Goal: Information Seeking & Learning: Learn about a topic

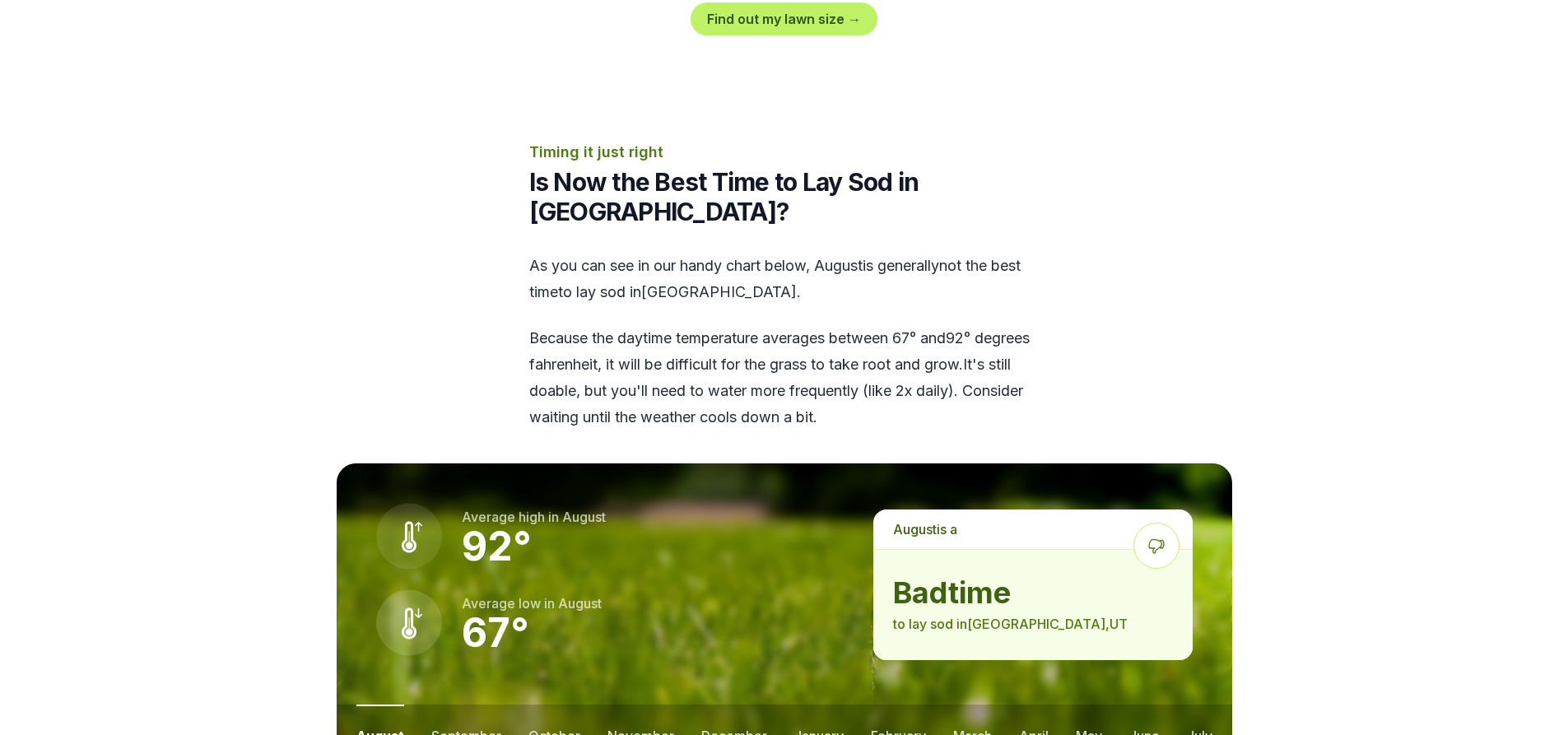
scroll to position [2195, 0]
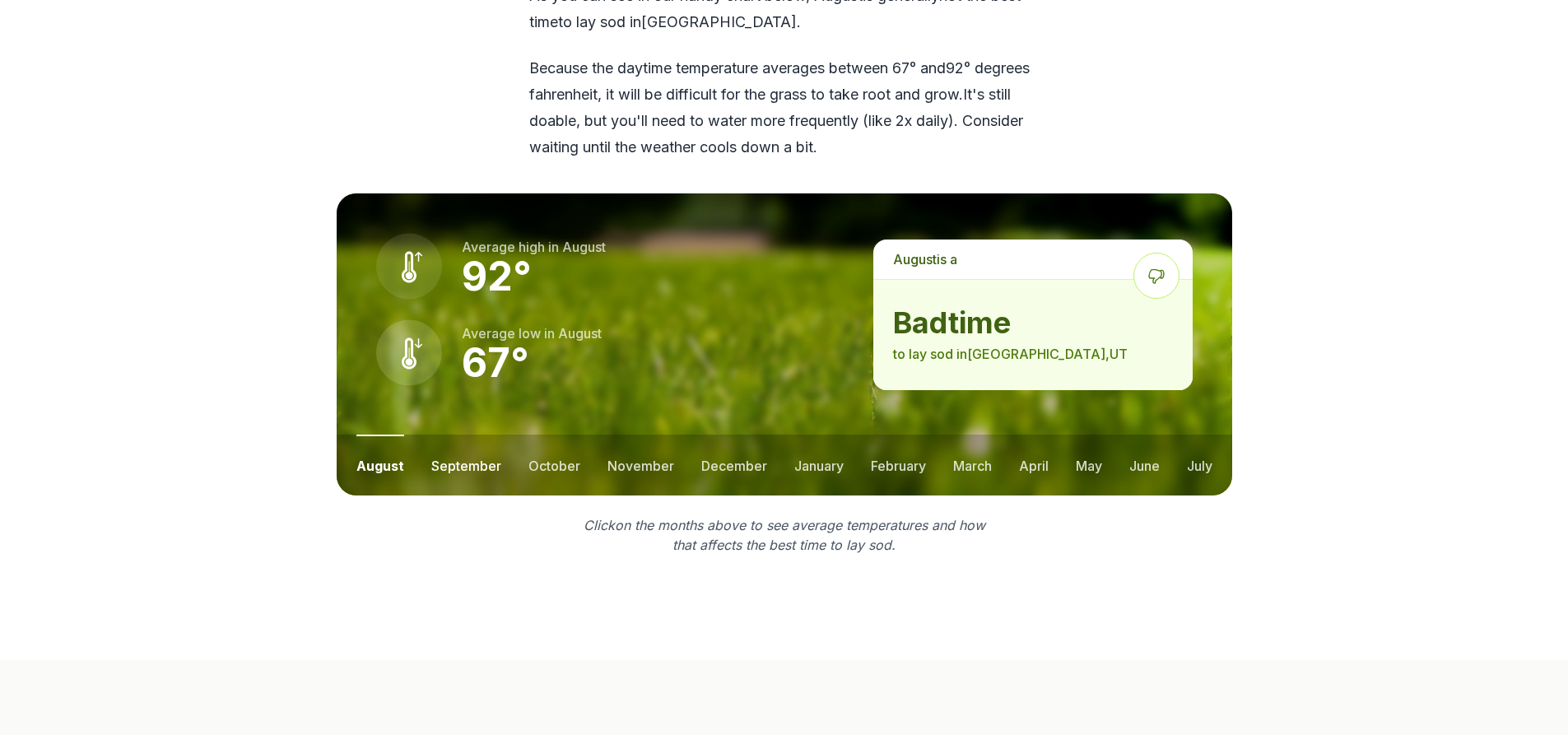
click at [471, 437] on button "september" at bounding box center [466, 465] width 70 height 61
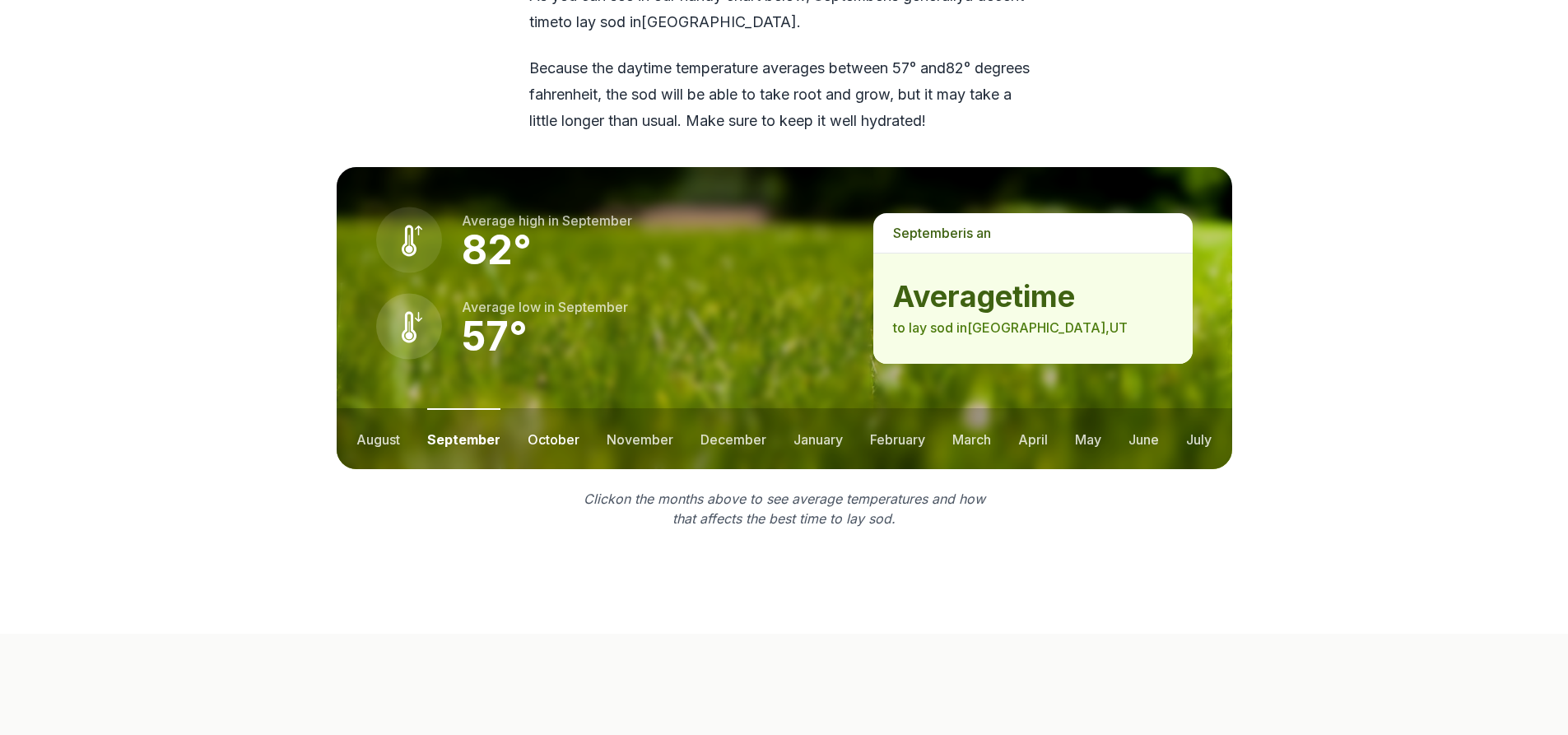
click at [554, 414] on button "october" at bounding box center [553, 439] width 52 height 61
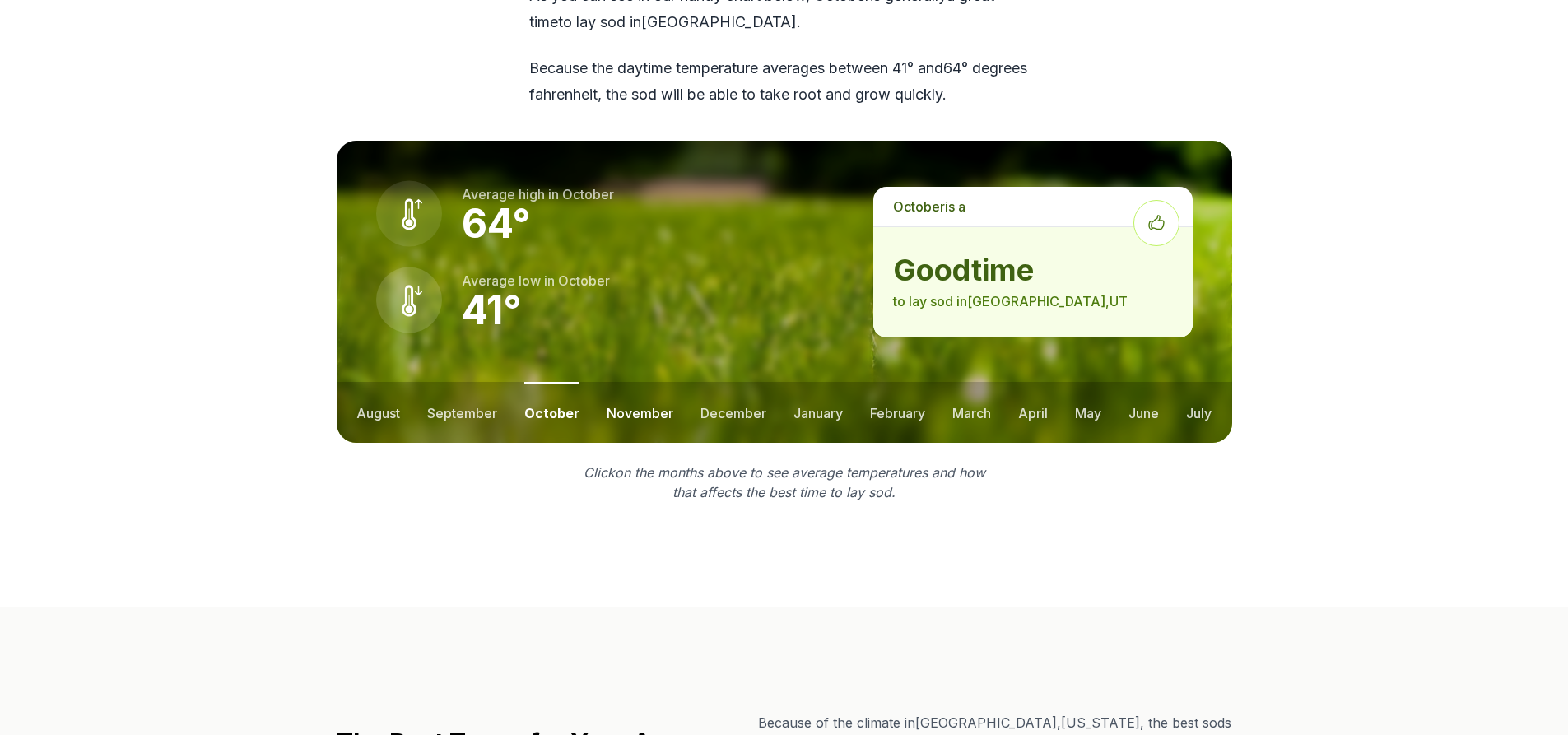
click at [666, 386] on button "november" at bounding box center [640, 411] width 67 height 61
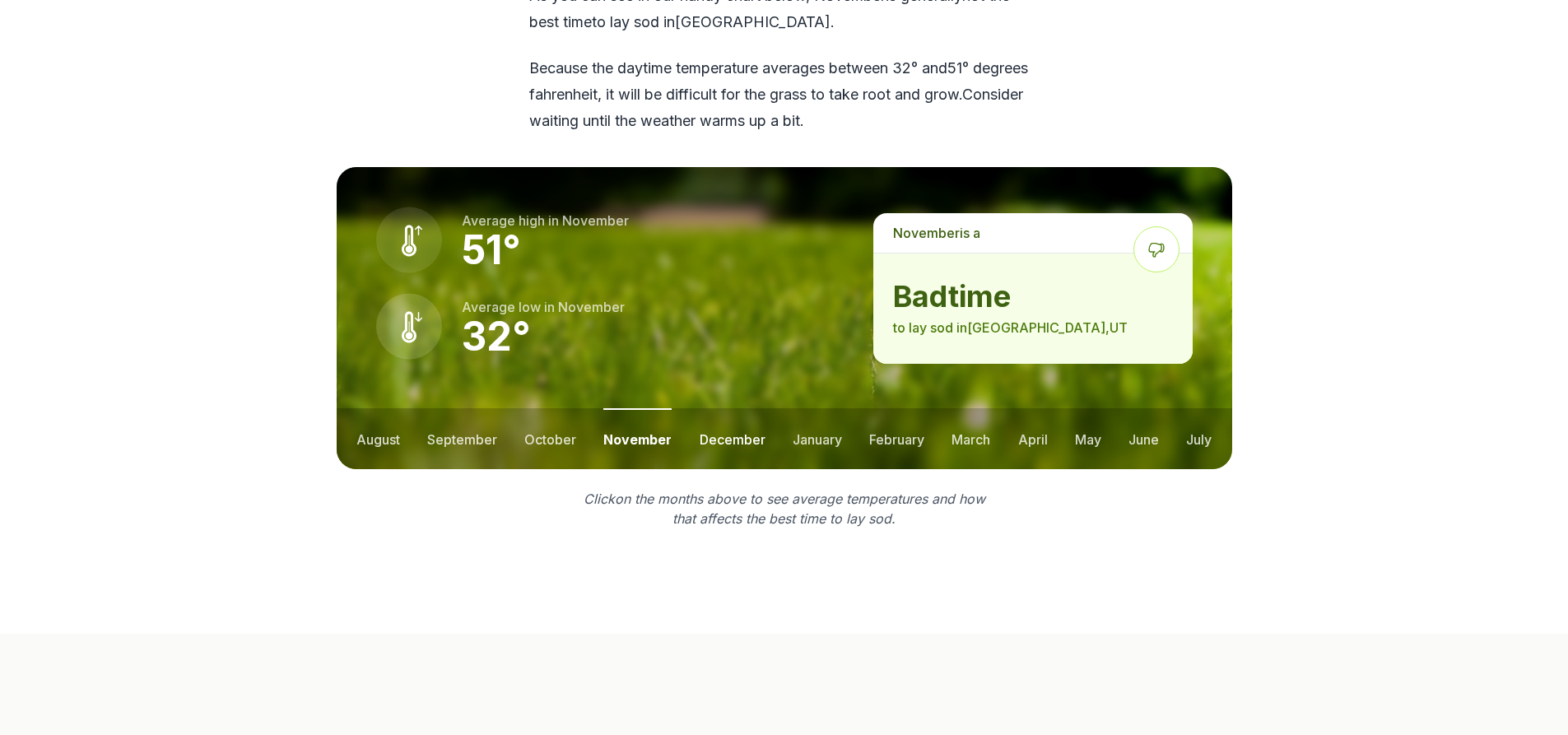
click at [718, 409] on button "december" at bounding box center [732, 439] width 66 height 61
click at [830, 409] on button "january" at bounding box center [818, 439] width 49 height 61
click at [888, 409] on button "february" at bounding box center [898, 439] width 55 height 61
click at [963, 409] on button "march" at bounding box center [973, 439] width 39 height 61
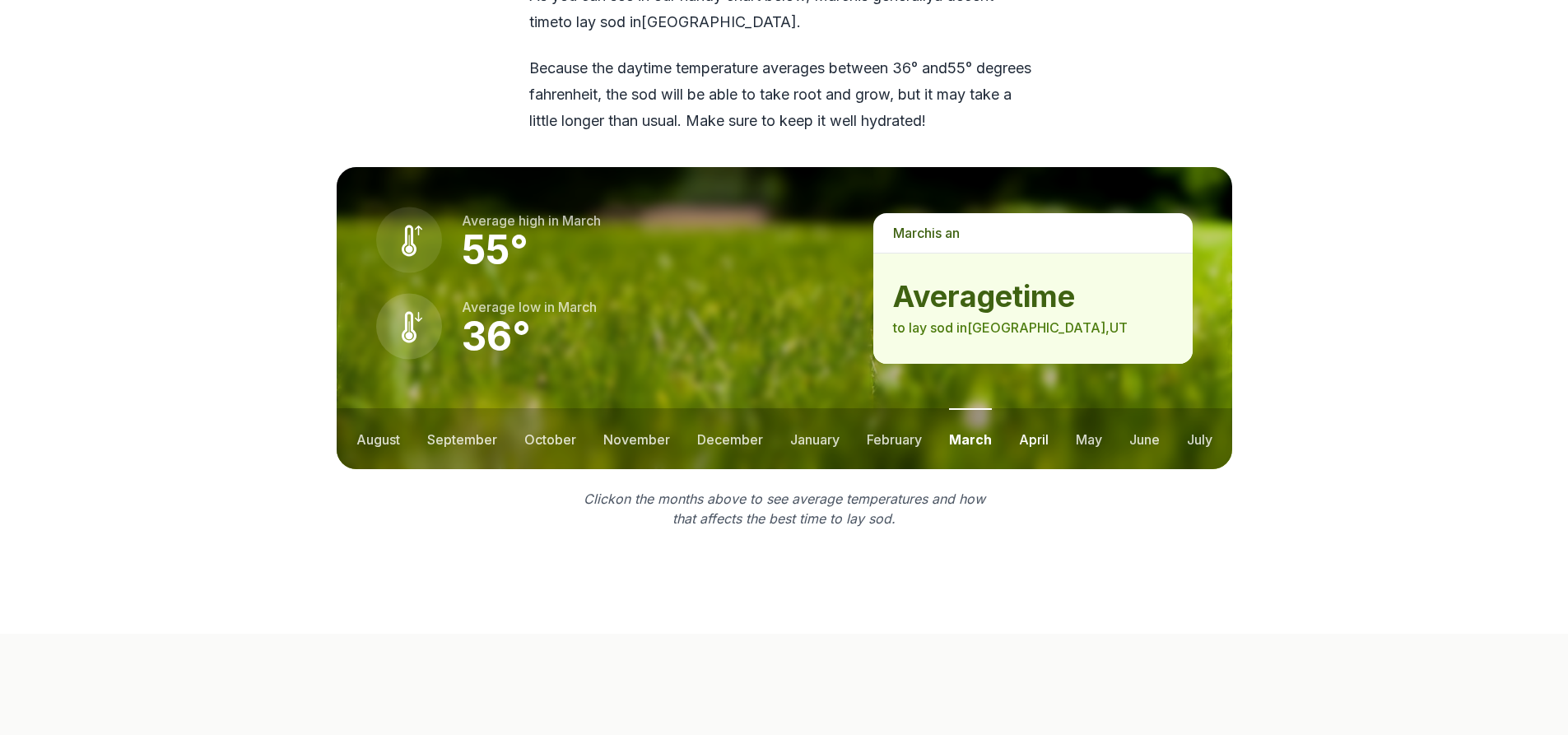
click at [1041, 409] on button "april" at bounding box center [1033, 439] width 30 height 61
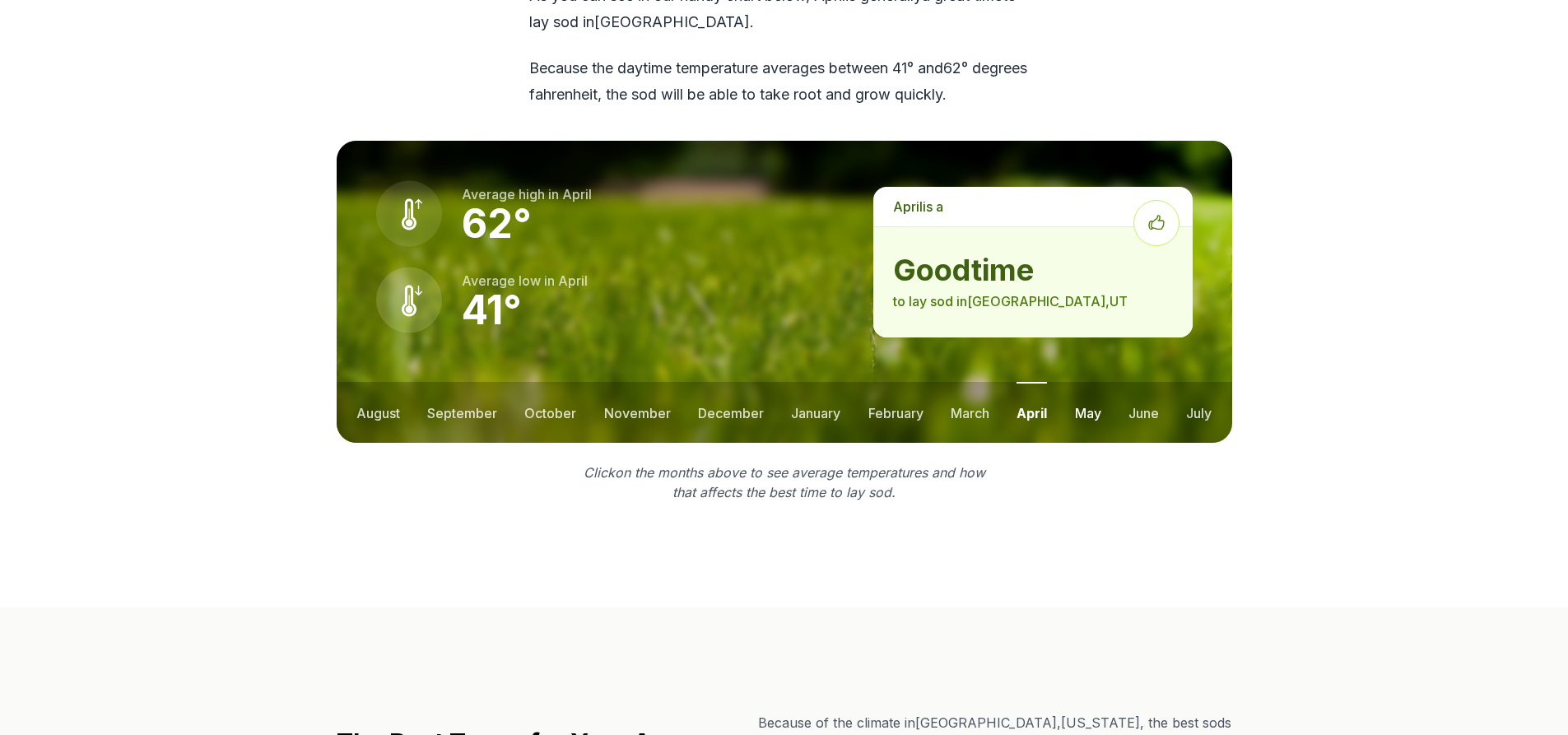
click at [1088, 382] on button "may" at bounding box center [1088, 411] width 26 height 61
click at [1151, 382] on button "june" at bounding box center [1144, 411] width 31 height 61
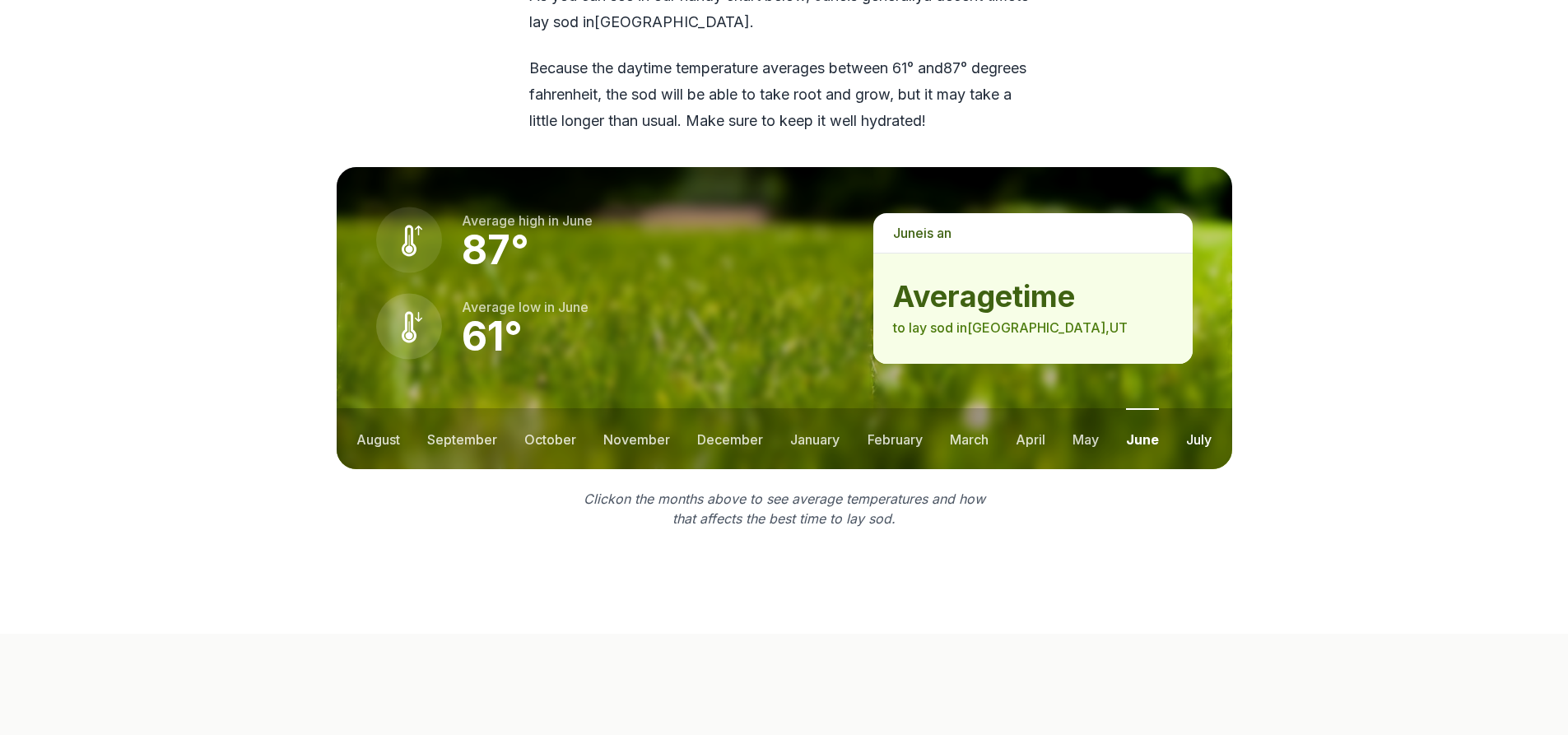
click at [1202, 418] on button "july" at bounding box center [1199, 439] width 25 height 61
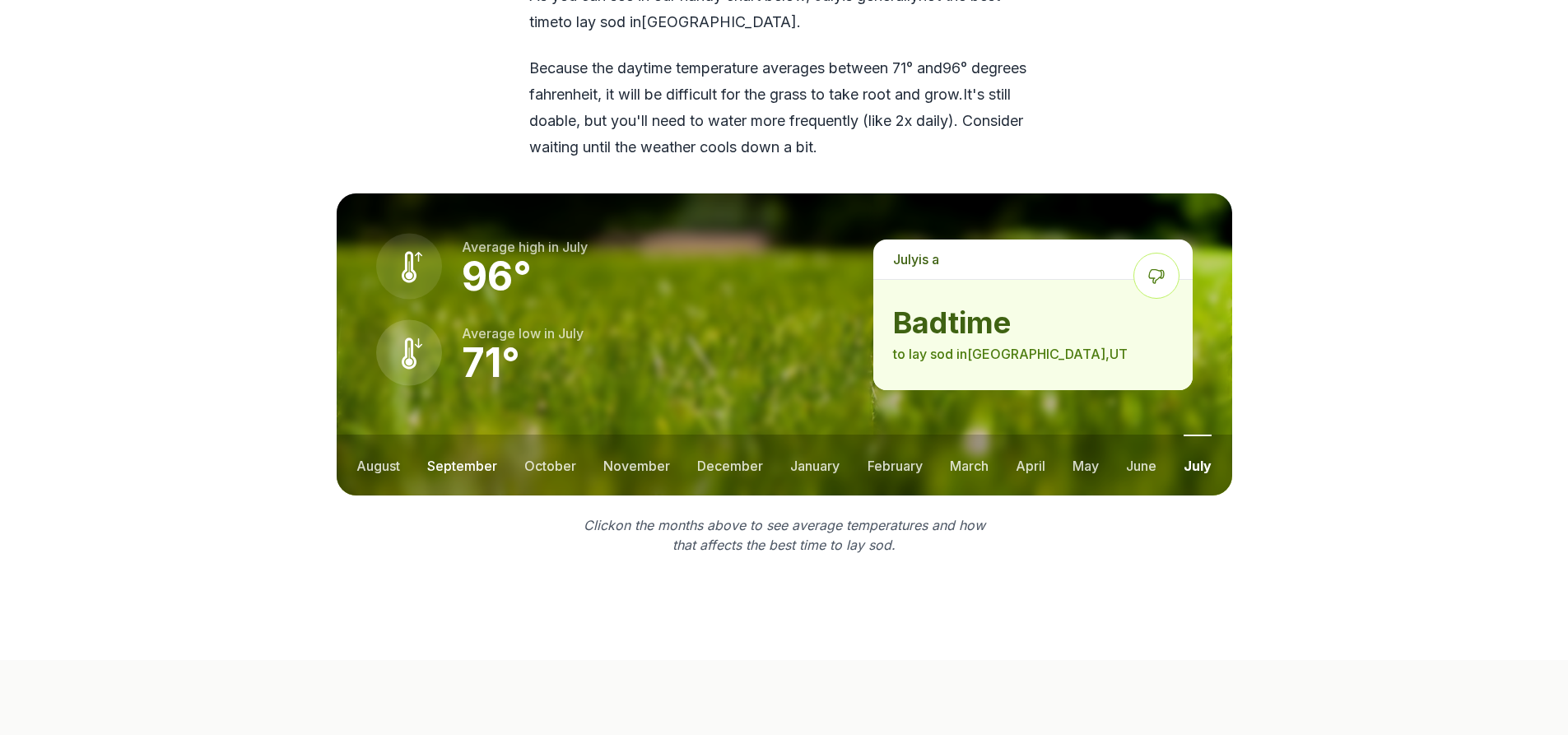
click at [460, 437] on button "september" at bounding box center [461, 465] width 70 height 61
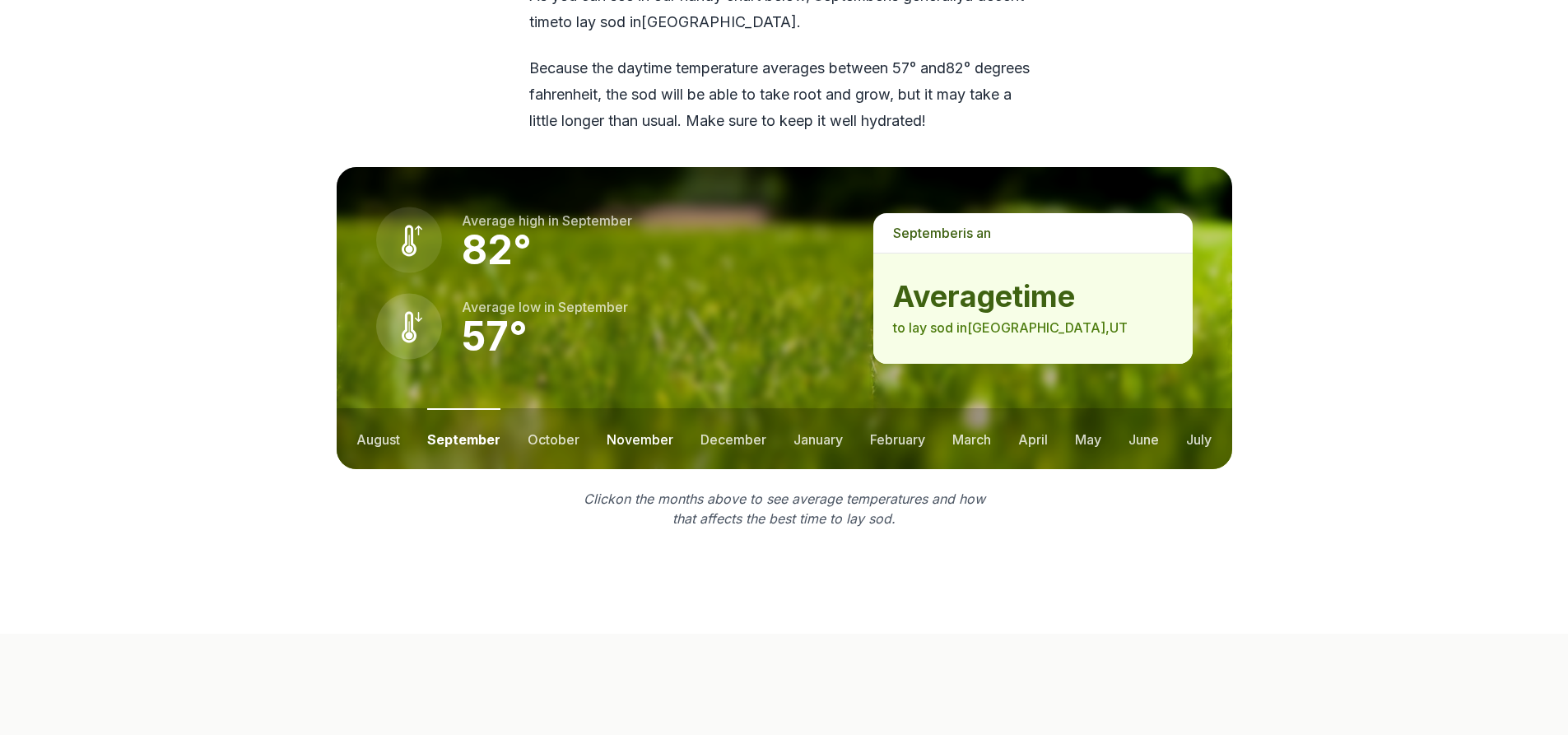
click at [617, 415] on button "november" at bounding box center [640, 439] width 67 height 61
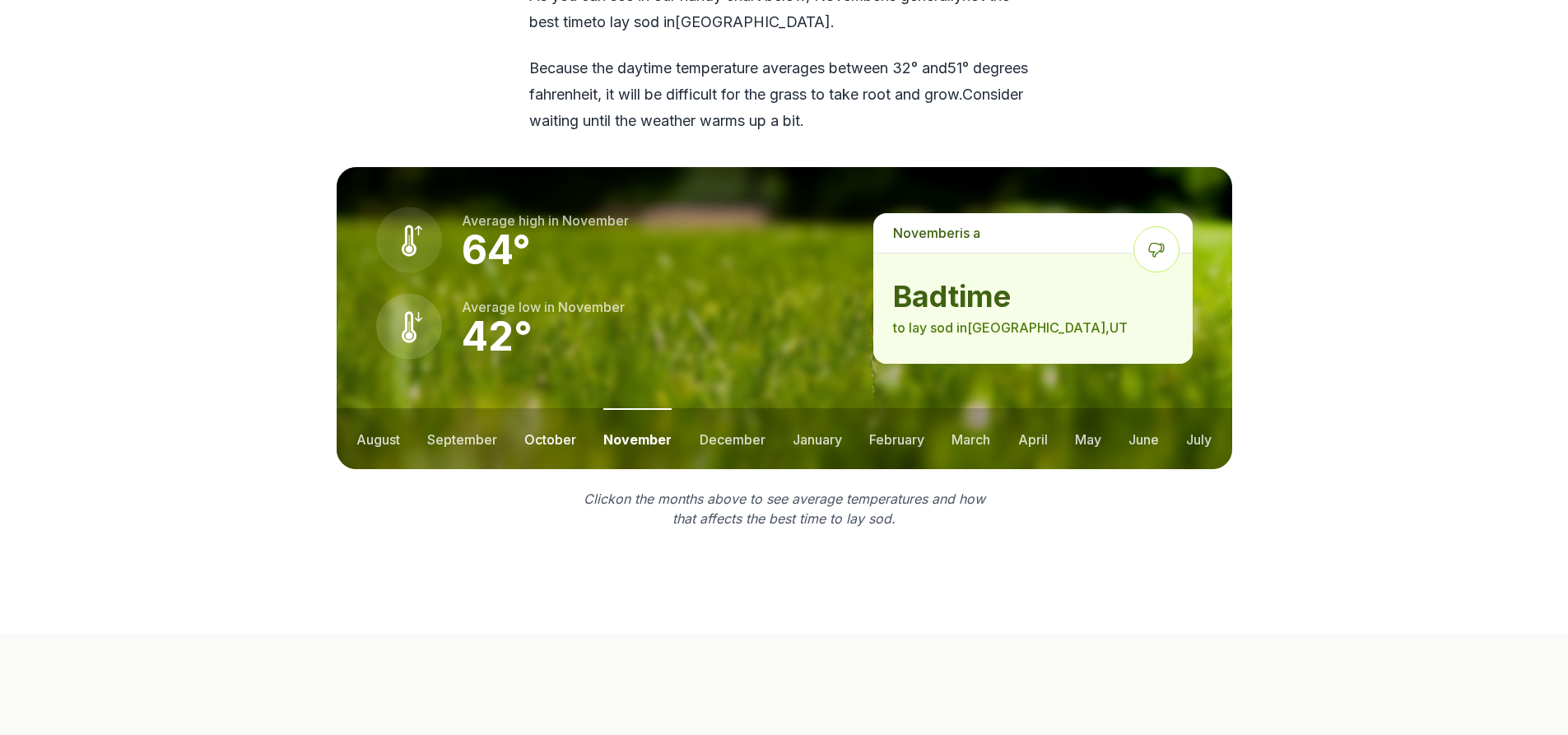
click at [543, 418] on button "october" at bounding box center [550, 439] width 52 height 61
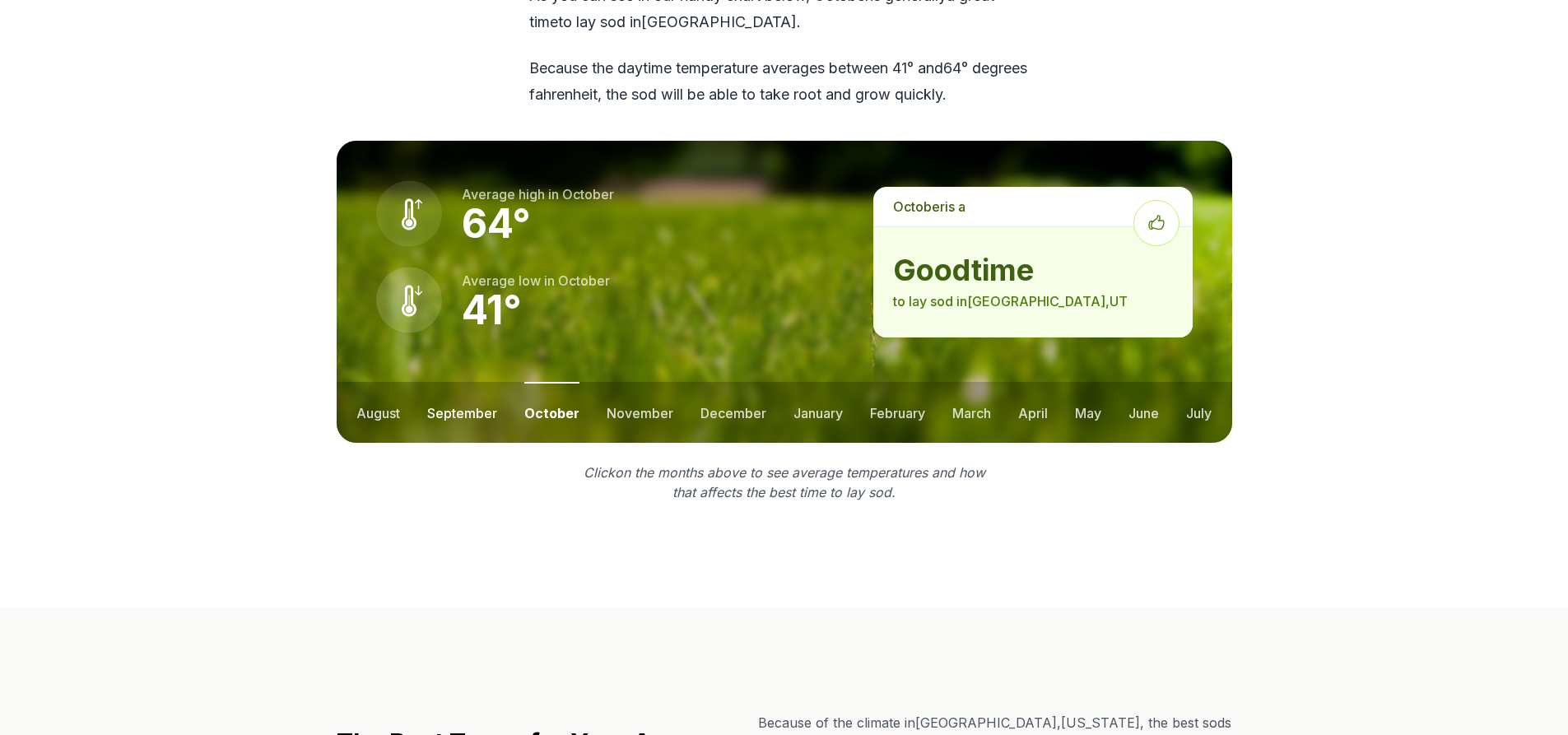
click at [485, 382] on button "september" at bounding box center [461, 411] width 70 height 61
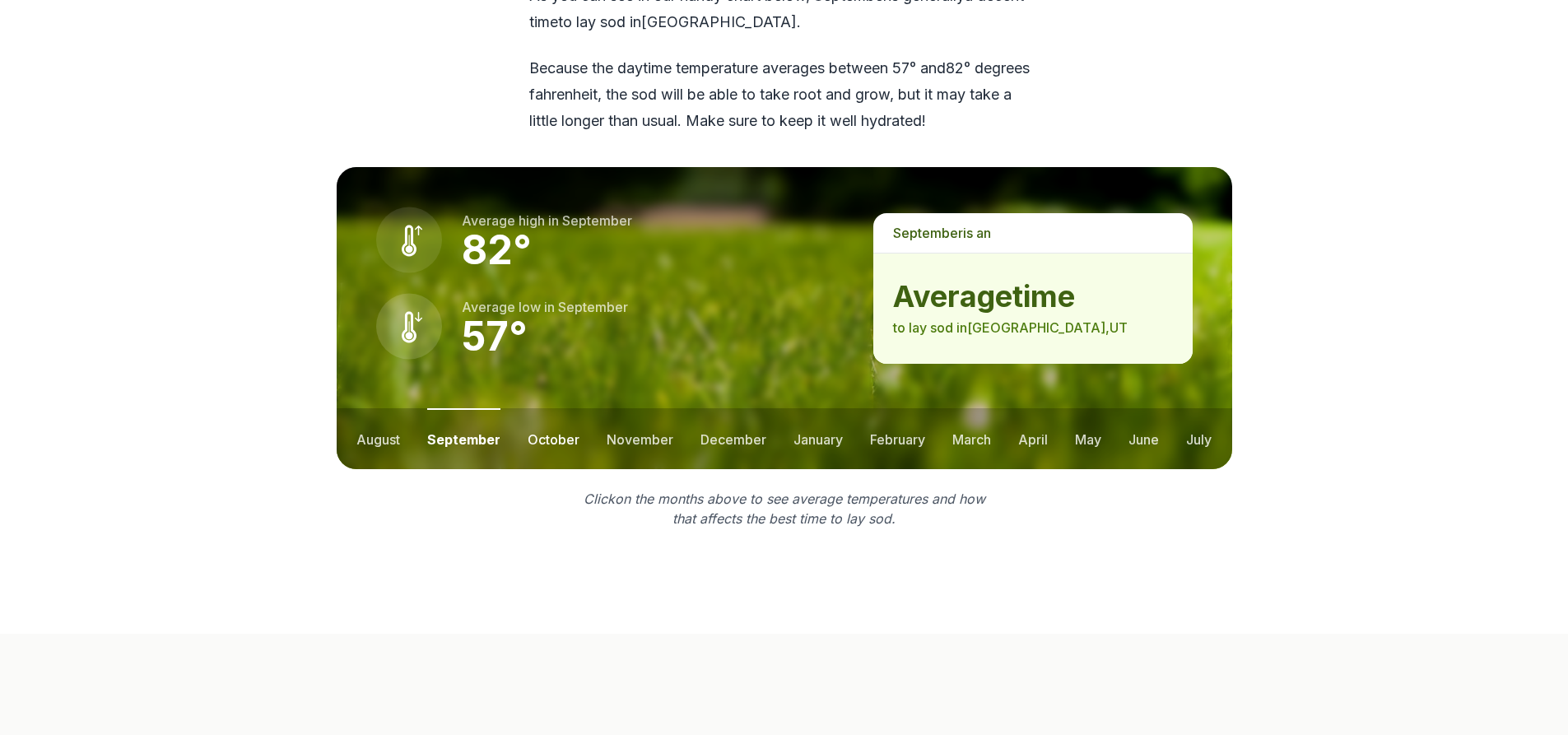
click at [554, 418] on button "october" at bounding box center [553, 439] width 52 height 61
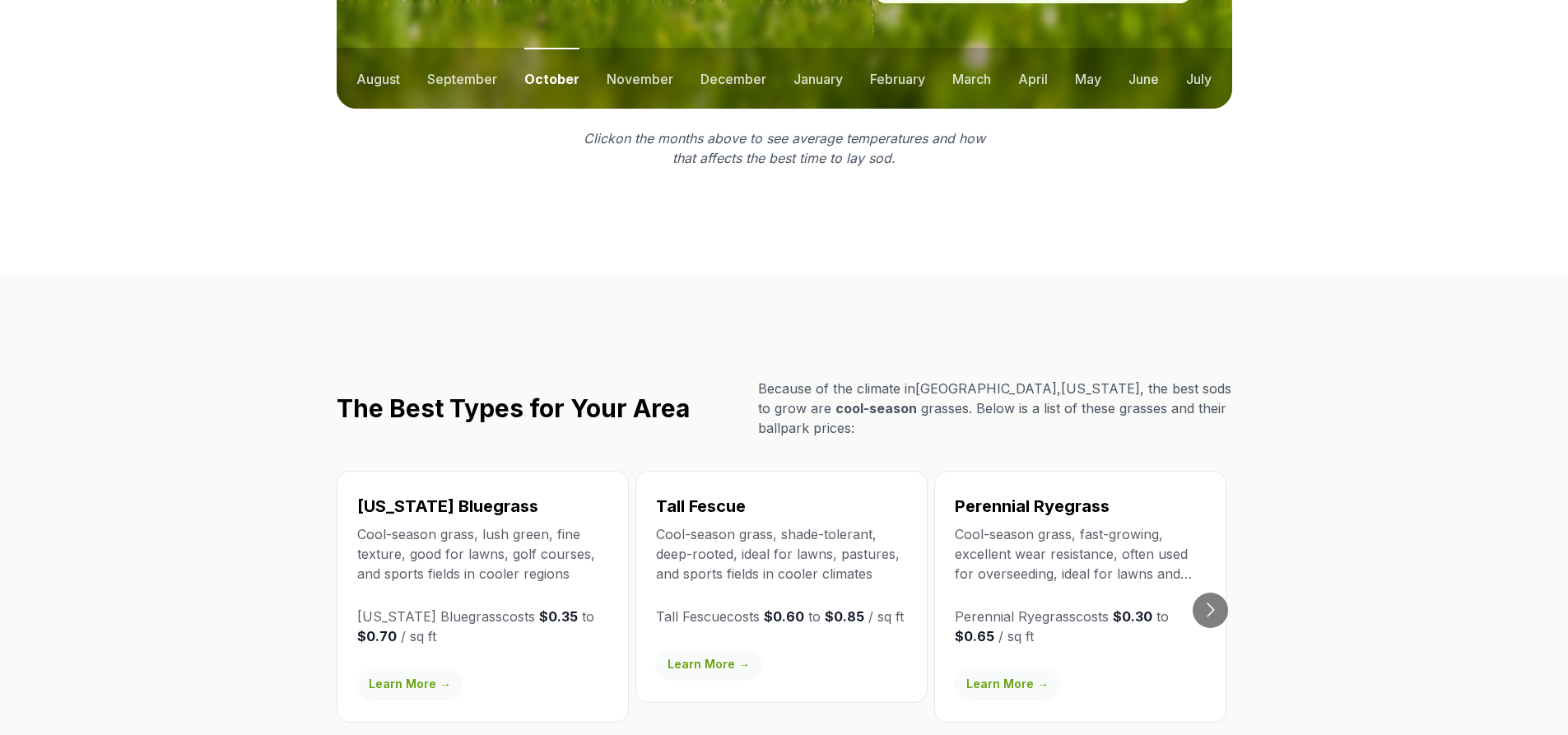
scroll to position [1980, 0]
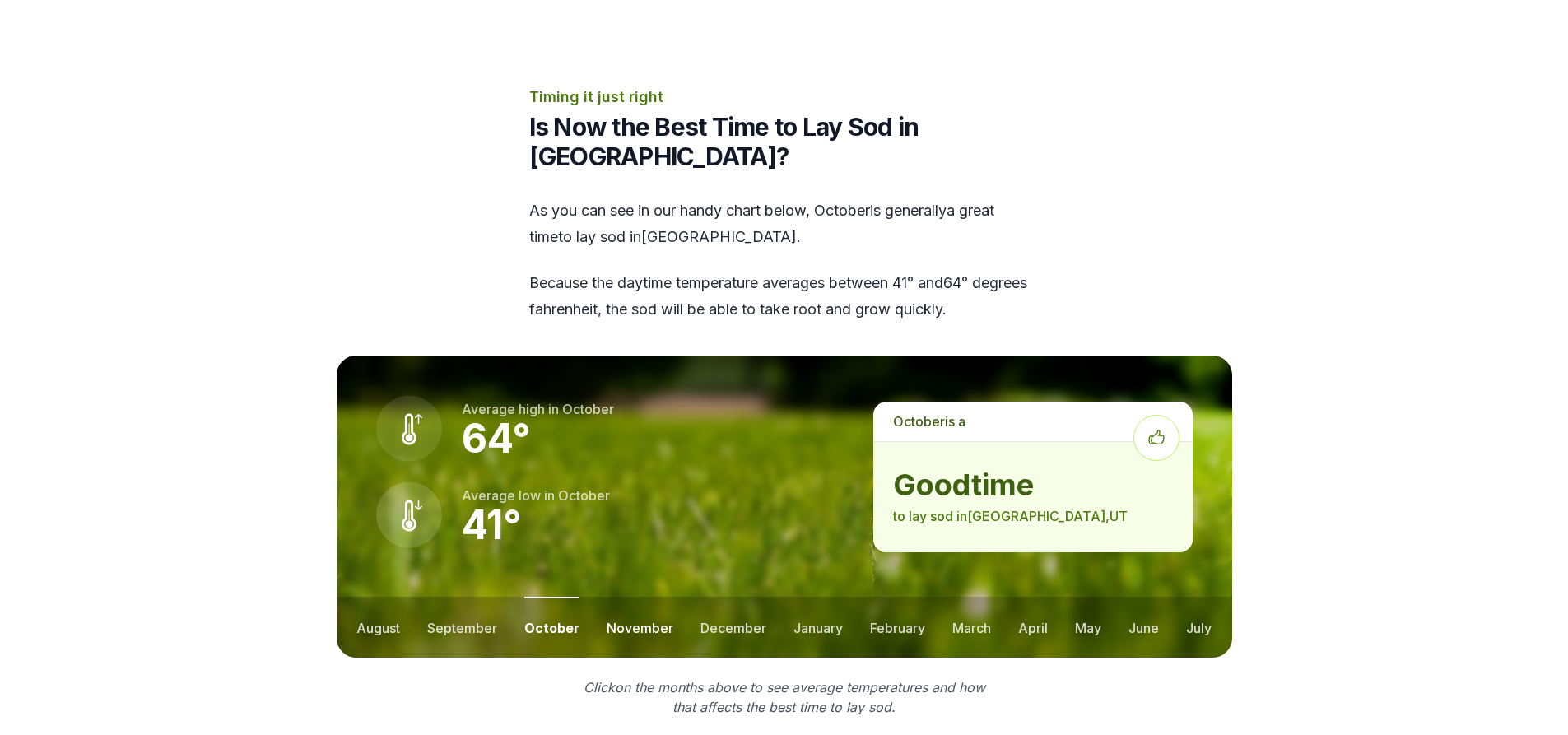
click at [620, 597] on button "november" at bounding box center [640, 627] width 67 height 61
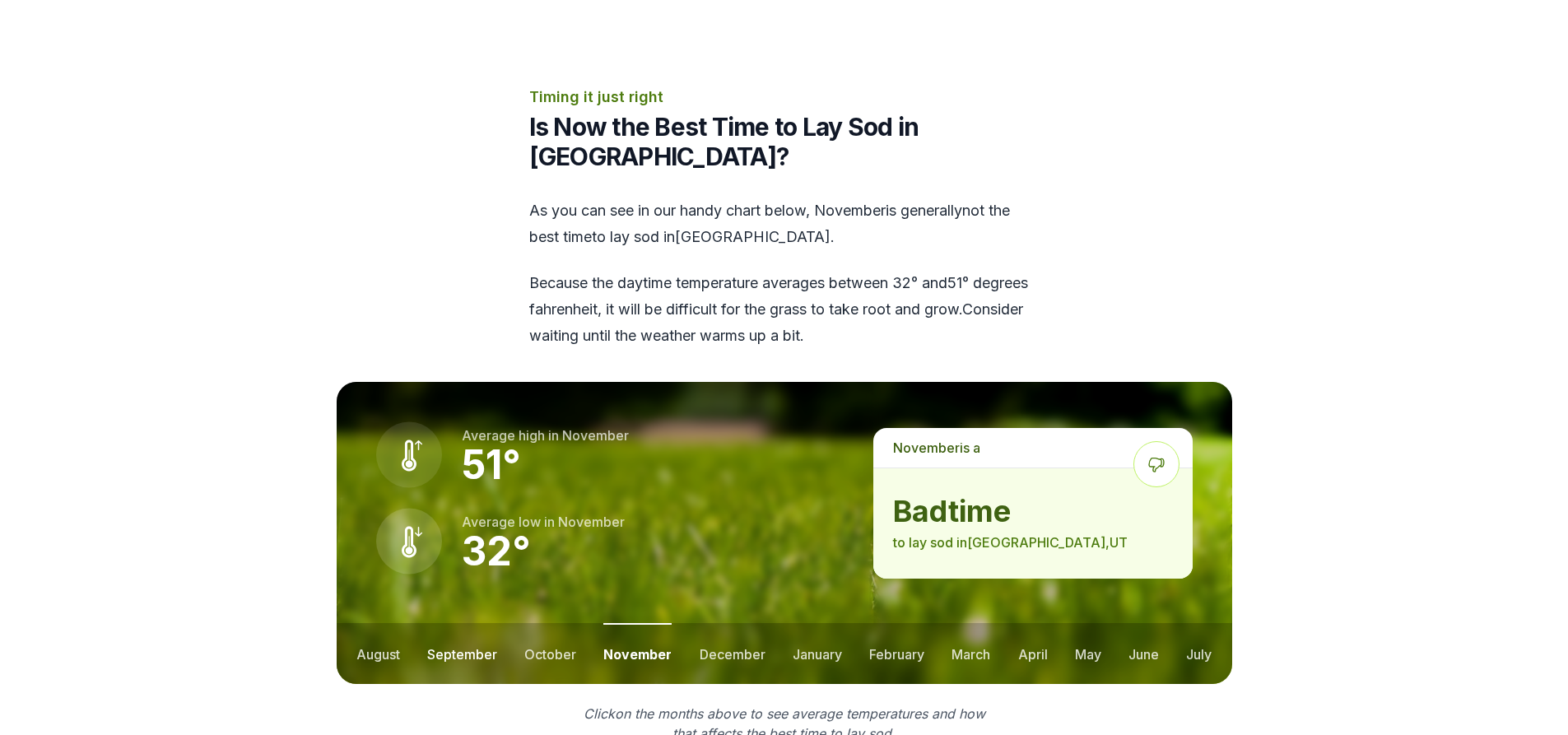
click at [456, 636] on button "september" at bounding box center [461, 653] width 70 height 61
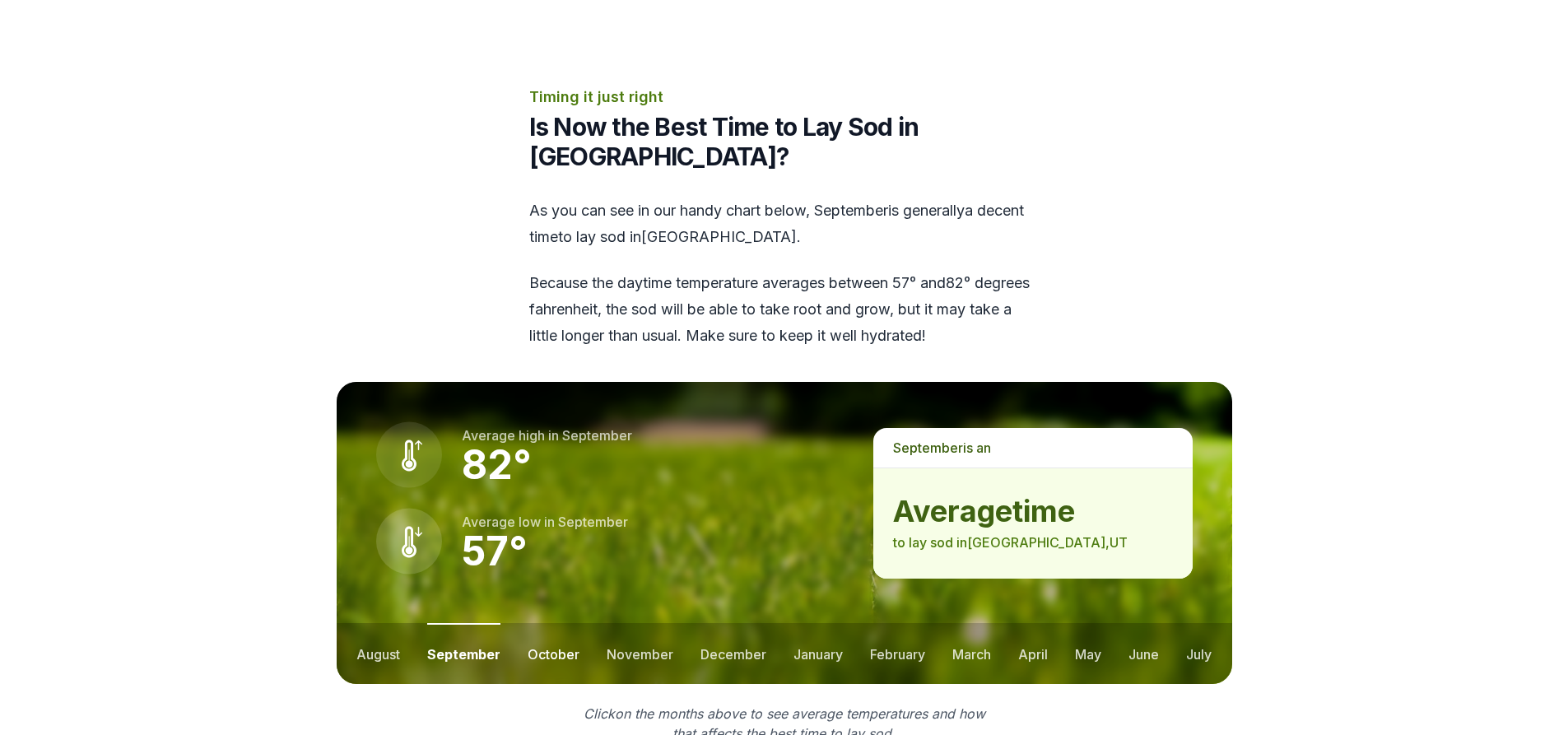
click at [545, 631] on button "october" at bounding box center [553, 653] width 52 height 61
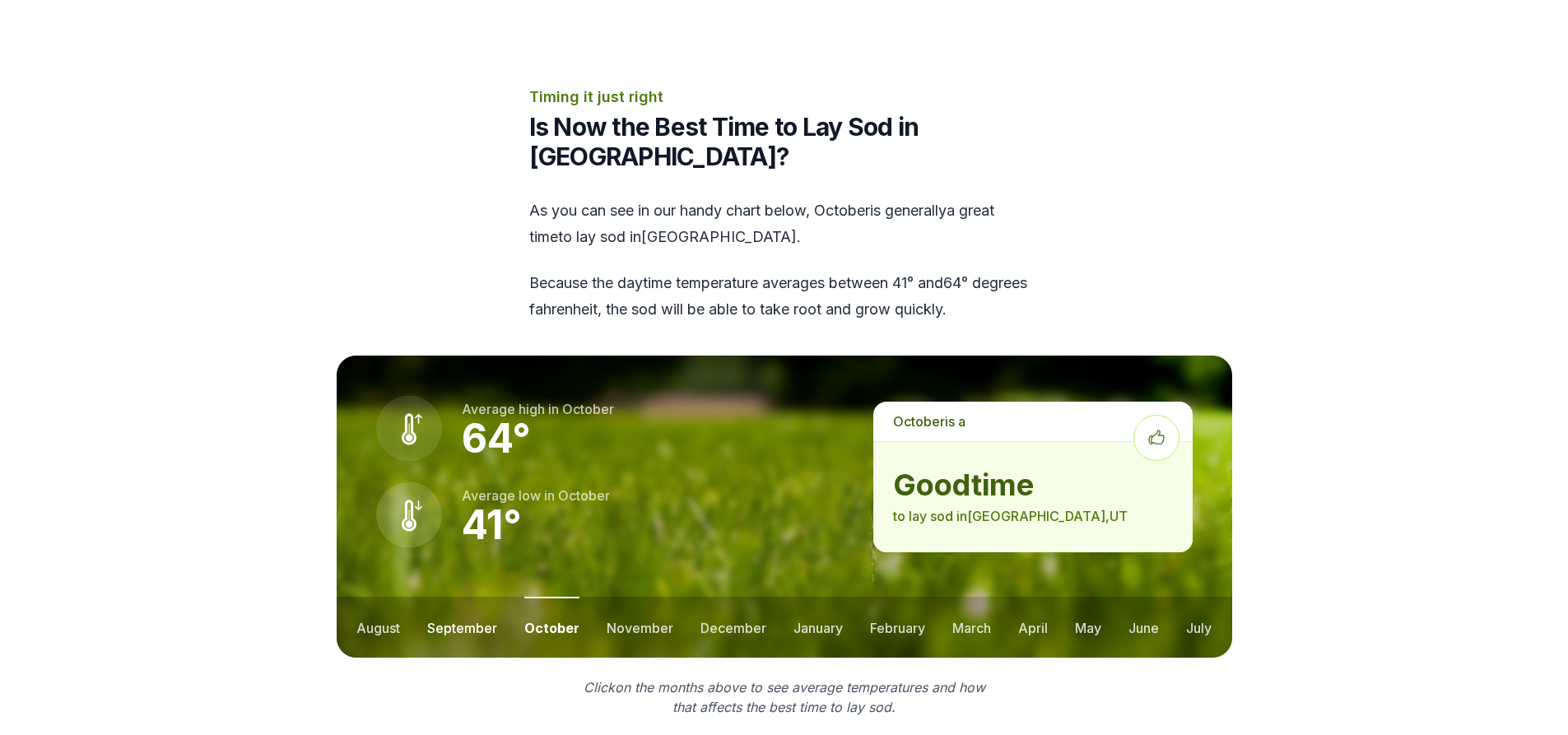
click at [460, 597] on button "september" at bounding box center [461, 627] width 70 height 61
